Goal: Task Accomplishment & Management: Use online tool/utility

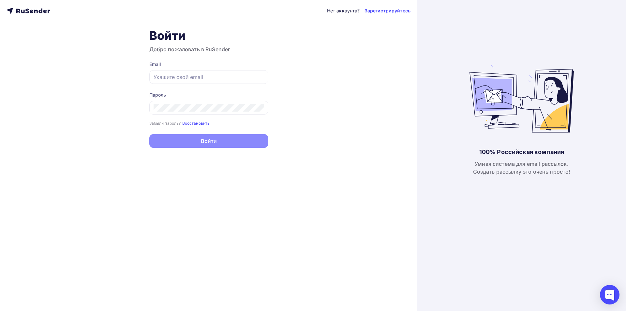
type input "[EMAIL_ADDRESS][DOMAIN_NAME]"
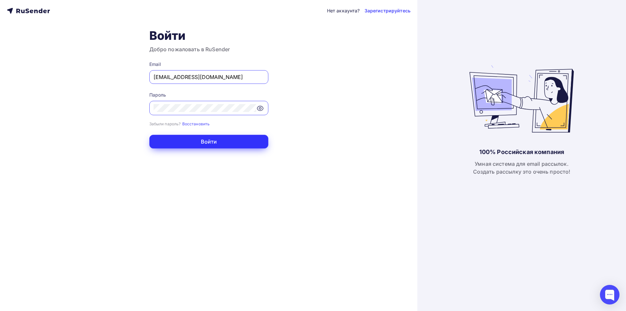
click at [207, 142] on button "Войти" at bounding box center [208, 142] width 119 height 14
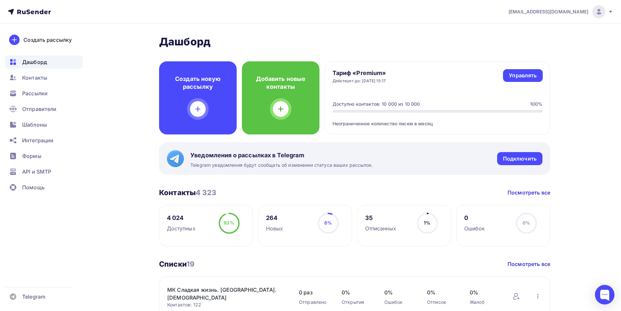
click at [221, 142] on div "Уведомления о рассылках в Telegram Telegram уведомления будут сообщать об измен…" at bounding box center [354, 158] width 391 height 33
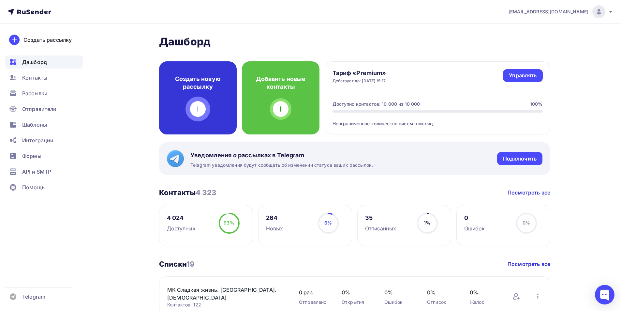
click at [219, 121] on div "Создать новую рассылку" at bounding box center [198, 97] width 78 height 73
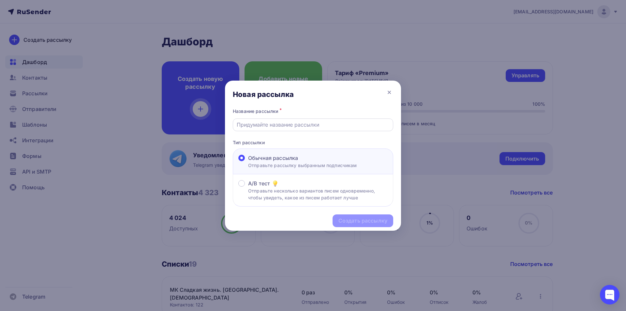
click at [268, 123] on input "text" at bounding box center [313, 125] width 153 height 8
type input "Акция "Гоночный контракт""
click at [368, 223] on div "Создать рассылку" at bounding box center [362, 220] width 49 height 7
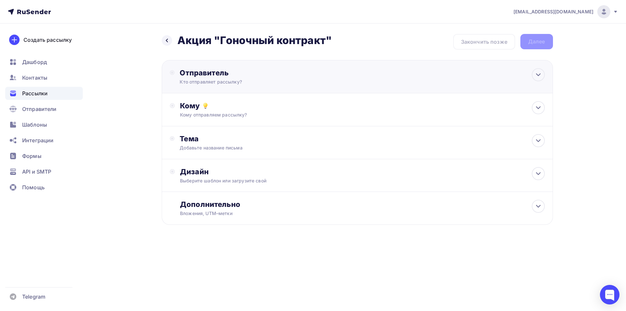
click at [225, 81] on div "Кто отправляет рассылку?" at bounding box center [243, 82] width 127 height 7
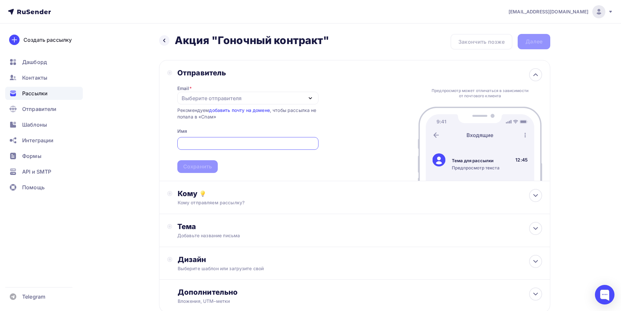
click at [213, 101] on div "Выберите отправителя" at bounding box center [212, 98] width 60 height 8
click at [217, 119] on div "[EMAIL_ADDRESS][DOMAIN_NAME]" at bounding box center [231, 117] width 92 height 8
click at [216, 145] on input "text" at bounding box center [248, 144] width 134 height 8
type input "TRAPEZA"
click at [210, 166] on div "Сохранить" at bounding box center [197, 166] width 29 height 7
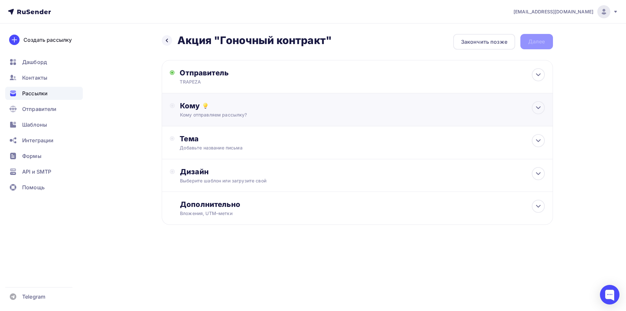
click at [275, 115] on div "Кому отправляем рассылку?" at bounding box center [344, 115] width 328 height 7
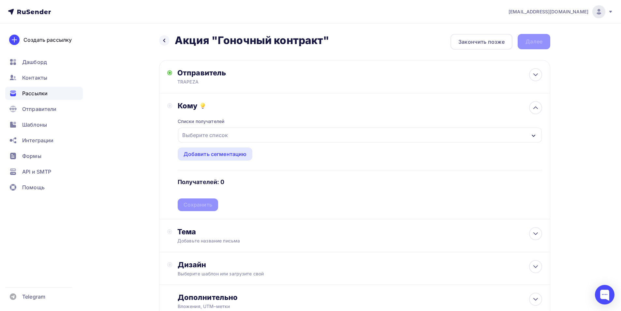
click at [211, 134] on div "Выберите список" at bounding box center [205, 135] width 51 height 12
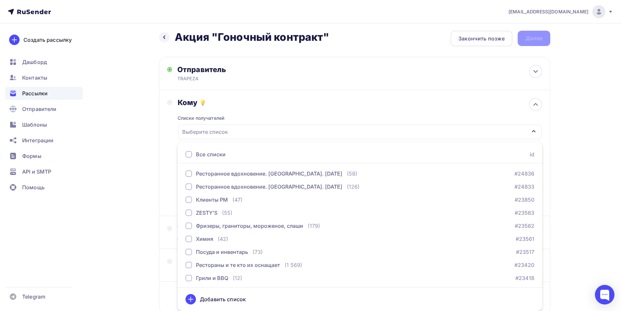
click at [171, 133] on div "Кому Списки получателей Выберите список Все списки id Ресторанное вдохновение. …" at bounding box center [354, 153] width 375 height 110
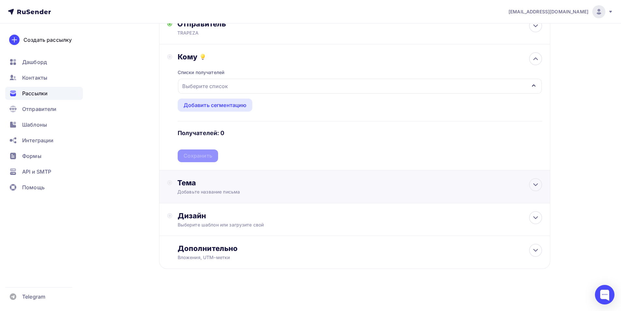
click at [266, 182] on div "Тема" at bounding box center [241, 182] width 129 height 9
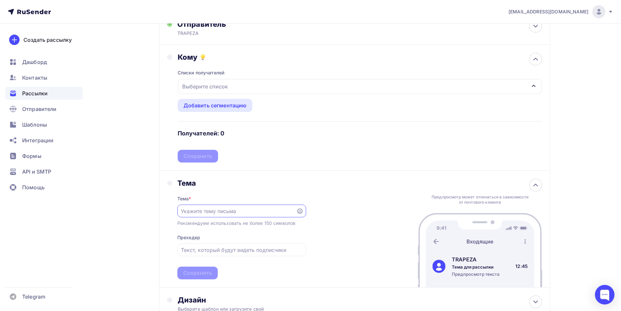
scroll to position [0, 0]
drag, startPoint x: 194, startPoint y: 206, endPoint x: 201, endPoint y: 208, distance: 6.7
click at [194, 207] on div at bounding box center [241, 210] width 129 height 13
click at [232, 207] on div at bounding box center [241, 210] width 129 height 13
click at [246, 211] on input "text" at bounding box center [237, 211] width 112 height 8
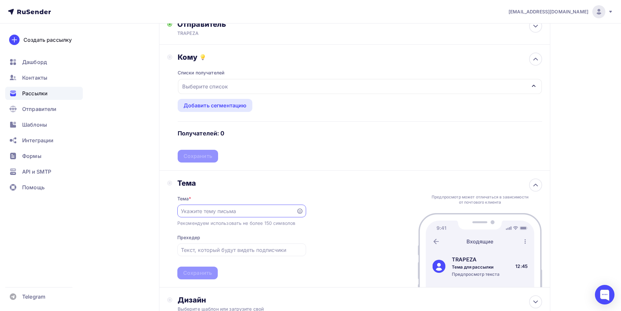
click at [199, 212] on input "text" at bounding box center [237, 211] width 112 height 8
paste input "RoboSpeedBox со скидкой и увеличенной гарантией"
type input "RoboSpeedBox со скидкой и увеличенной гарантией"
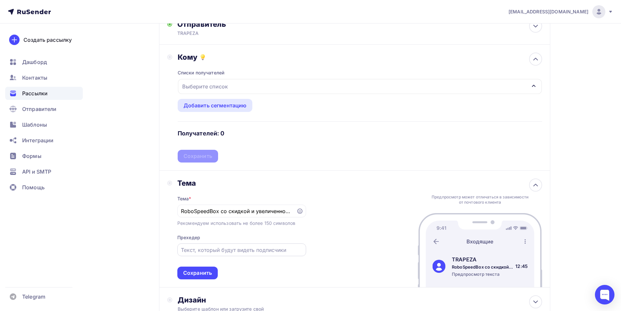
click at [208, 247] on input "text" at bounding box center [241, 250] width 121 height 8
paste input "Только на ПИР Экспо 2025!"
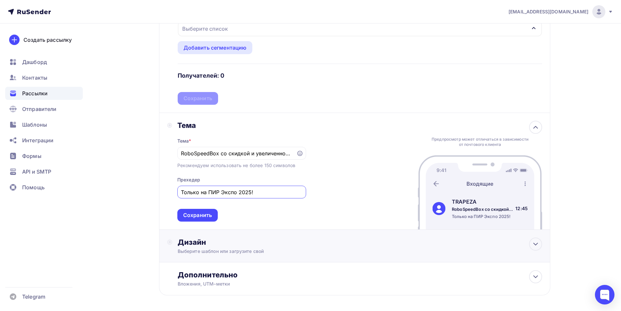
scroll to position [114, 0]
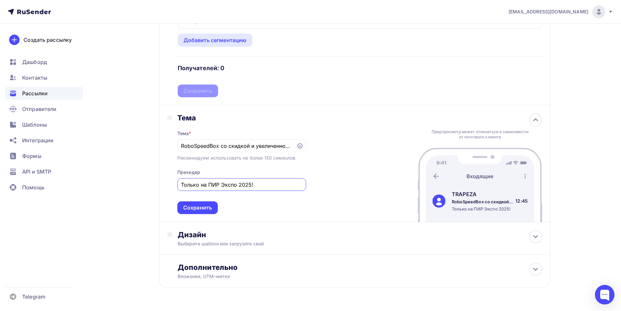
type input "Только на ПИР Экспо 2025!"
click at [252, 202] on div "Тема * RoboSpeedBox со скидкой и увеличенной гарантией Рекомендуем использовать…" at bounding box center [241, 168] width 129 height 92
click at [201, 209] on div "Сохранить" at bounding box center [197, 207] width 29 height 7
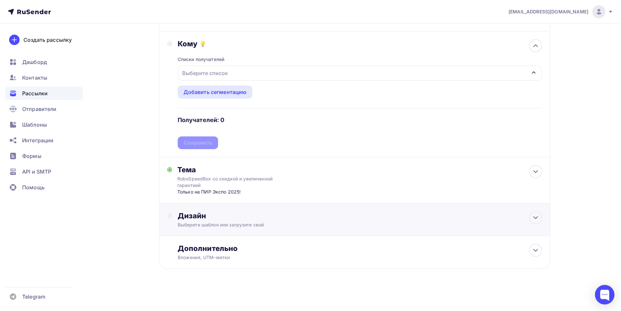
click at [271, 223] on div "Выберите шаблон или загрузите свой" at bounding box center [342, 224] width 328 height 7
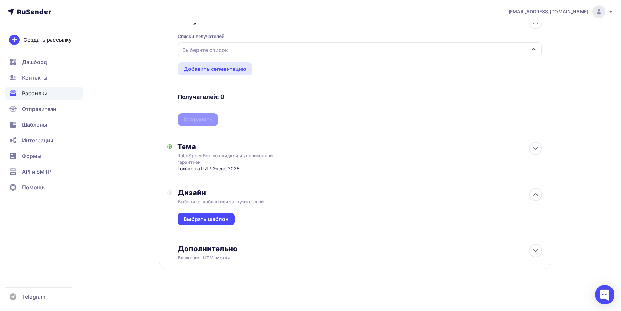
scroll to position [85, 0]
click at [215, 220] on div "Выбрать шаблон" at bounding box center [206, 218] width 45 height 7
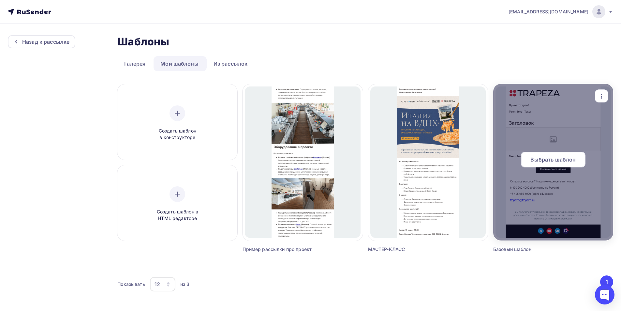
click at [513, 169] on div "Выбрать шаблон" at bounding box center [553, 162] width 120 height 21
click at [555, 161] on span "Выбрать шаблон" at bounding box center [552, 160] width 45 height 8
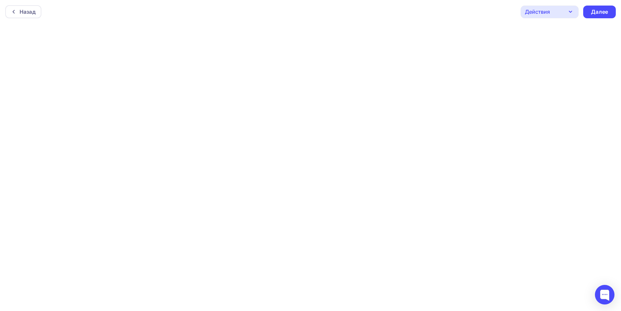
click at [568, 11] on icon "button" at bounding box center [571, 12] width 8 height 8
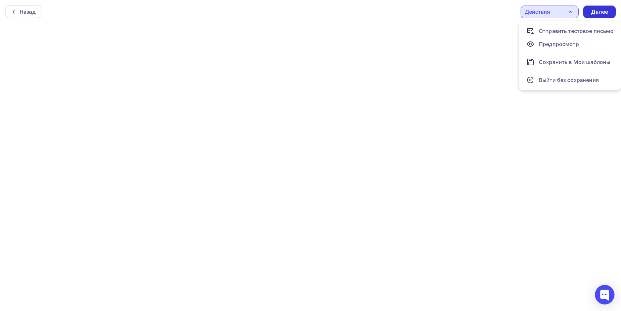
click at [593, 11] on div "Далее" at bounding box center [599, 11] width 17 height 7
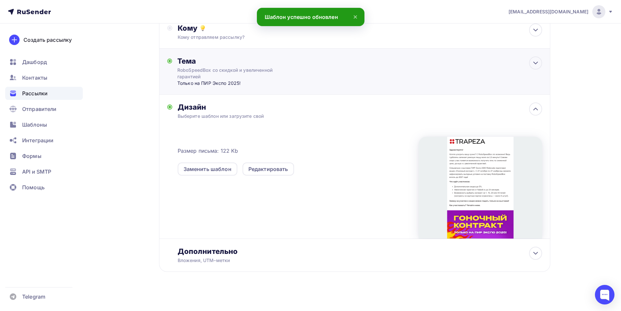
scroll to position [81, 0]
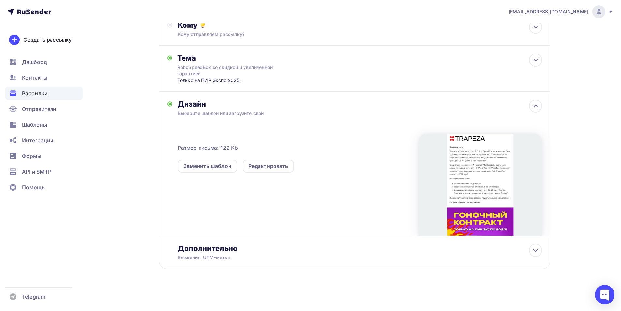
click at [490, 161] on div at bounding box center [481, 185] width 124 height 102
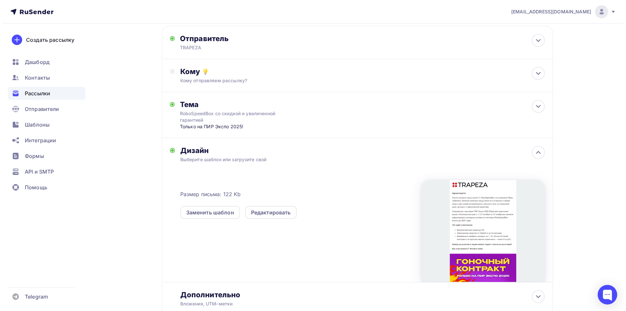
scroll to position [0, 0]
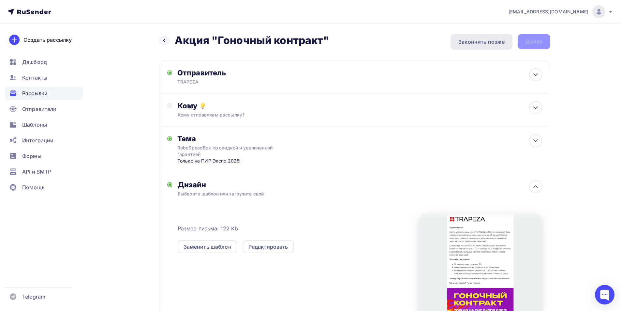
click at [490, 46] on div "Закончить позже" at bounding box center [482, 42] width 62 height 16
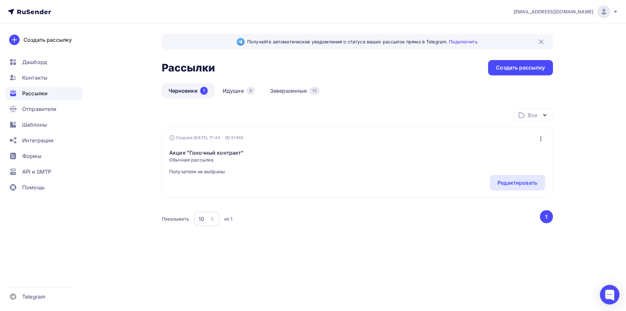
click at [410, 77] on div "Получайте автоматические уведомления о статусе ваших рассылок прямо в Telegram.…" at bounding box center [357, 142] width 391 height 216
click at [385, 221] on div "Показывать 10 10 20 50 100 из 1" at bounding box center [350, 218] width 377 height 15
click at [280, 210] on div "Все Все папки Создать новую папку Создана [DATE], 17:44 ID 61460 Редактировать …" at bounding box center [357, 172] width 391 height 126
click at [276, 210] on div "Все Все папки Создать новую папку Создана [DATE], 17:44 ID 61460 Редактировать …" at bounding box center [357, 172] width 391 height 126
click at [373, 206] on div "Все Все папки Создать новую папку Создана [DATE], 17:44 ID 61460 Редактировать …" at bounding box center [357, 172] width 391 height 126
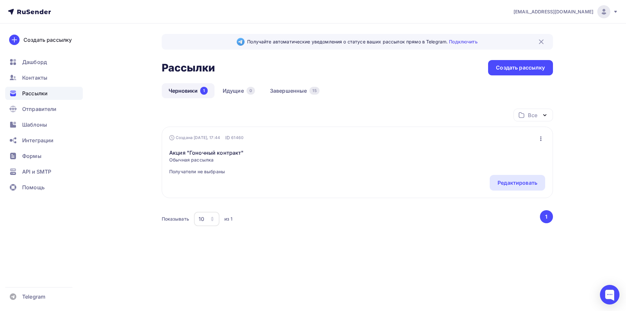
click at [296, 207] on div "Все Все папки Создать новую папку Создана [DATE], 17:44 ID 61460 Редактировать …" at bounding box center [357, 172] width 391 height 126
click at [512, 72] on div "Создать рассылку" at bounding box center [520, 67] width 65 height 15
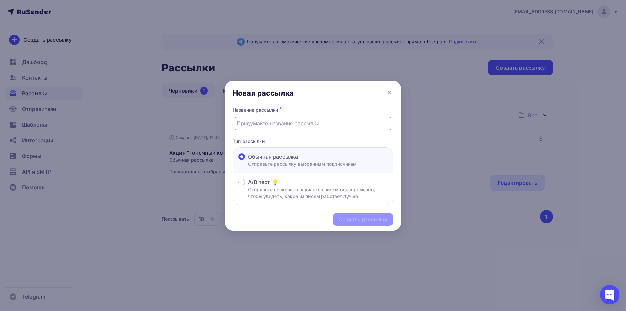
click at [274, 122] on input "text" at bounding box center [313, 123] width 153 height 8
type input "F"
click at [238, 123] on input "Фритюрный старт" at bounding box center [313, 123] width 153 height 8
type input "Акция "Фритюрный старт""
click at [354, 221] on div "Создать рассылку" at bounding box center [362, 219] width 49 height 7
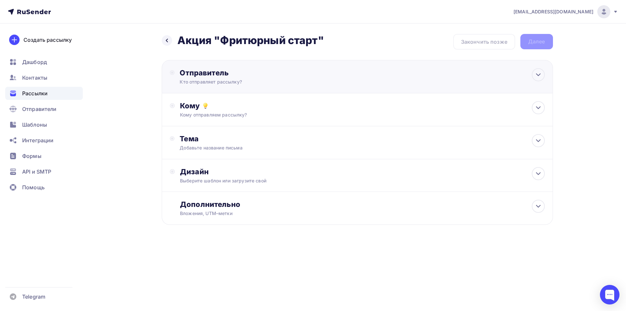
click at [277, 81] on div "Кто отправляет рассылку?" at bounding box center [243, 82] width 127 height 7
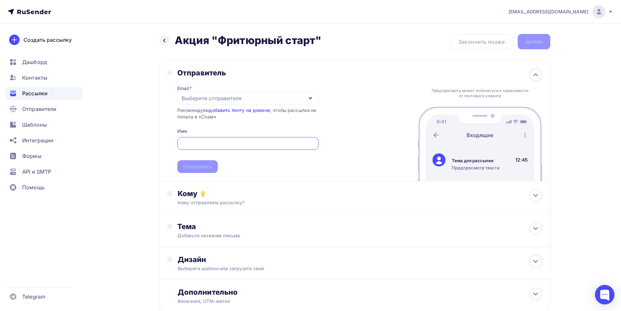
click at [219, 102] on div "Выберите отправителя" at bounding box center [212, 98] width 60 height 8
click at [219, 121] on div "[EMAIL_ADDRESS][DOMAIN_NAME]" at bounding box center [231, 117] width 92 height 8
click at [211, 144] on input "text" at bounding box center [248, 144] width 134 height 8
type input "TRAPEZA"
click at [202, 166] on div "Сохранить" at bounding box center [197, 166] width 29 height 7
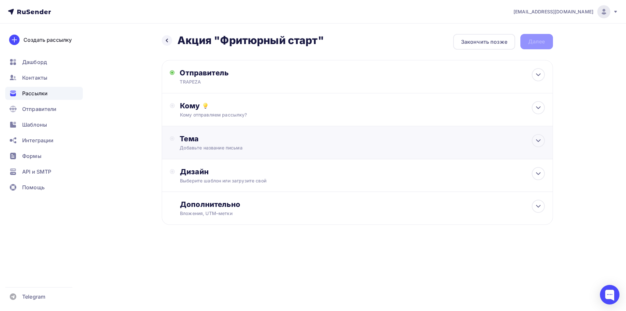
click at [243, 141] on div "Тема" at bounding box center [244, 138] width 129 height 9
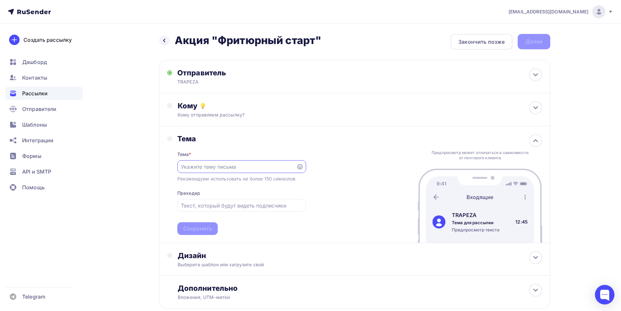
click at [314, 213] on div "Тема Тема * Рекомендуем использовать не более 150 символов Прехедер Сохранить П…" at bounding box center [354, 184] width 391 height 117
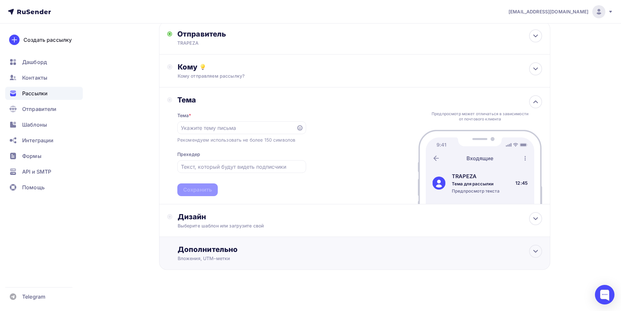
scroll to position [40, 0]
click at [112, 144] on div "Назад Акция "Фритюрный старт" Акция "Фритюрный старт" Закончить позже Далее Отп…" at bounding box center [310, 147] width 534 height 327
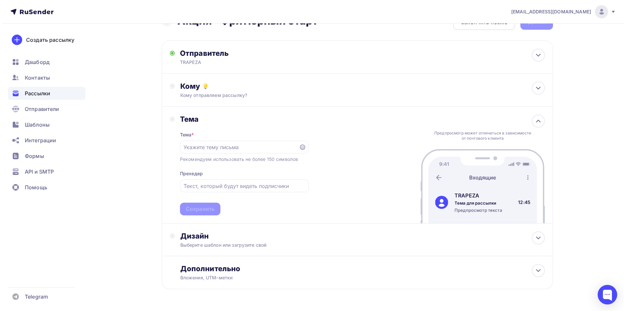
scroll to position [0, 0]
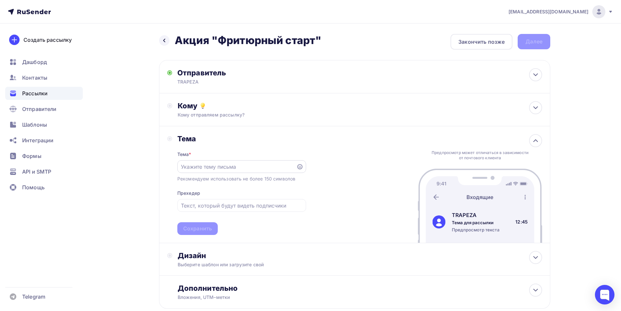
click at [216, 169] on input "text" at bounding box center [237, 167] width 112 height 8
click at [208, 168] on input "text" at bounding box center [237, 167] width 112 height 8
paste input "Дарим подарки при покупке RoboFryBox"
type input "Дарим подарки при покупке RoboFryBox"
click at [265, 207] on input "text" at bounding box center [241, 206] width 121 height 8
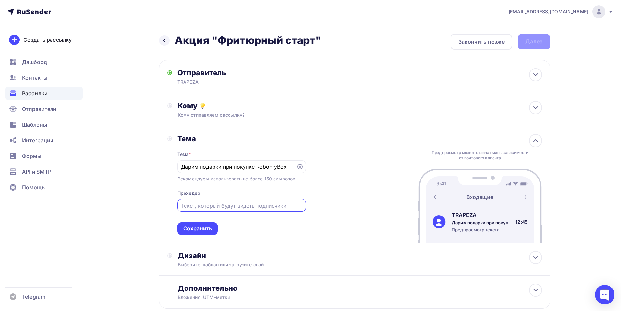
paste input "Только на ПИР Экспо 2025"
click at [203, 228] on div "Сохранить" at bounding box center [197, 228] width 29 height 7
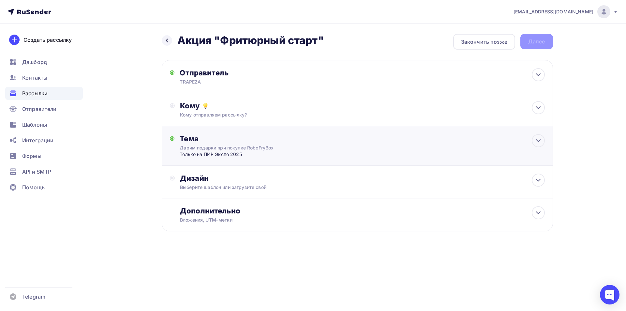
click at [397, 155] on div "Тема Дарим подарки при покупке RoboFryBox Только на ПИР Экспо 2025 Тема * Дарим…" at bounding box center [357, 145] width 391 height 39
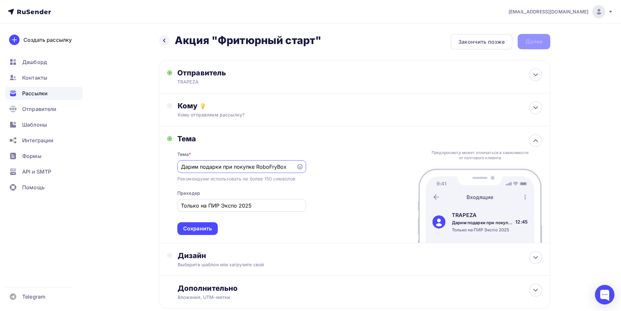
click at [264, 204] on input "Только на ПИР Экспо 2025" at bounding box center [241, 206] width 121 height 8
type input "Только на ПИР Экспо 2025!"
drag, startPoint x: 201, startPoint y: 168, endPoint x: 297, endPoint y: 166, distance: 96.2
click at [297, 166] on div "Дарим подарки при покупке RoboFryBox" at bounding box center [241, 166] width 129 height 13
click at [181, 231] on div "Сохранить" at bounding box center [197, 228] width 40 height 13
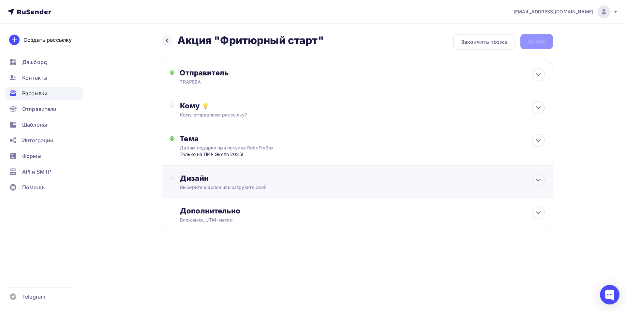
click at [282, 184] on div "Выберите шаблон или загрузите свой" at bounding box center [344, 187] width 328 height 7
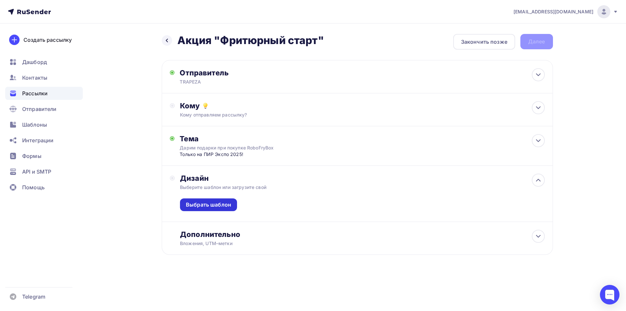
click at [217, 206] on div "Выбрать шаблон" at bounding box center [208, 204] width 45 height 7
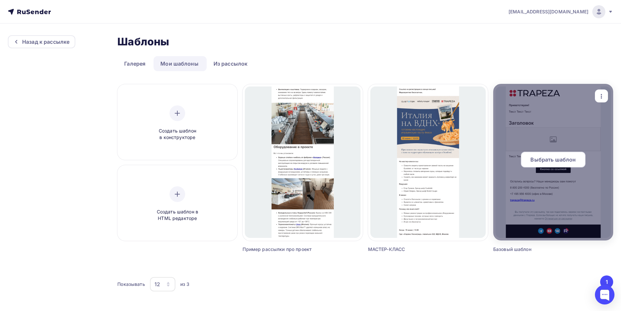
click at [555, 197] on div at bounding box center [553, 162] width 120 height 157
click at [542, 161] on span "Выбрать шаблон" at bounding box center [552, 160] width 45 height 8
